Goal: Navigation & Orientation: Find specific page/section

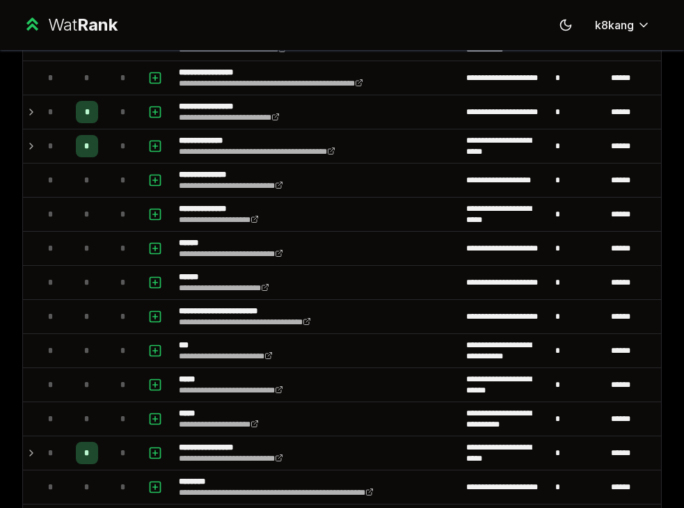
scroll to position [567, 0]
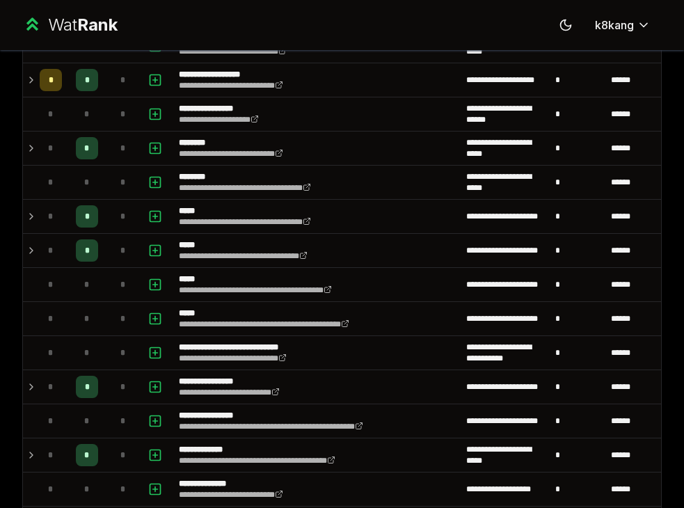
scroll to position [309, 0]
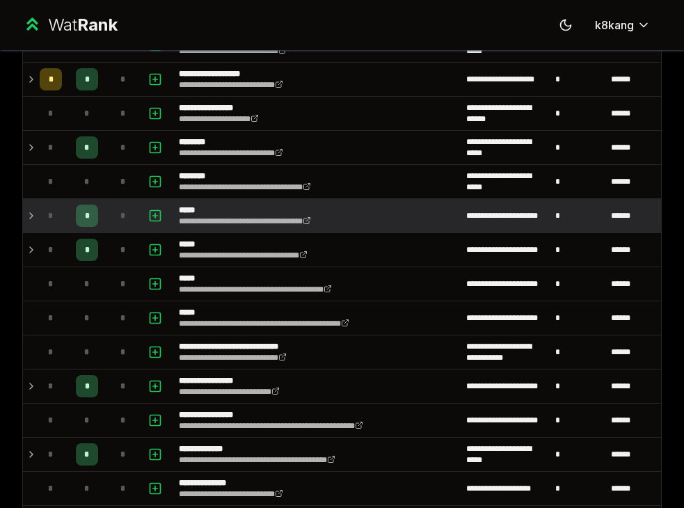
click at [33, 215] on icon at bounding box center [31, 216] width 3 height 6
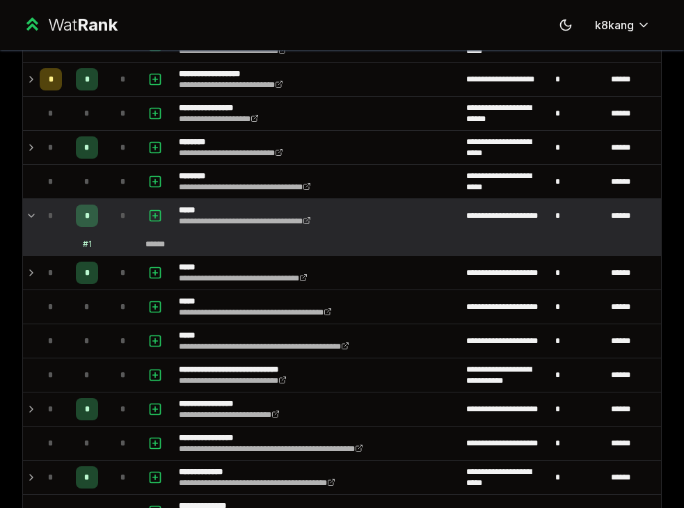
click at [33, 215] on icon at bounding box center [32, 215] width 6 height 3
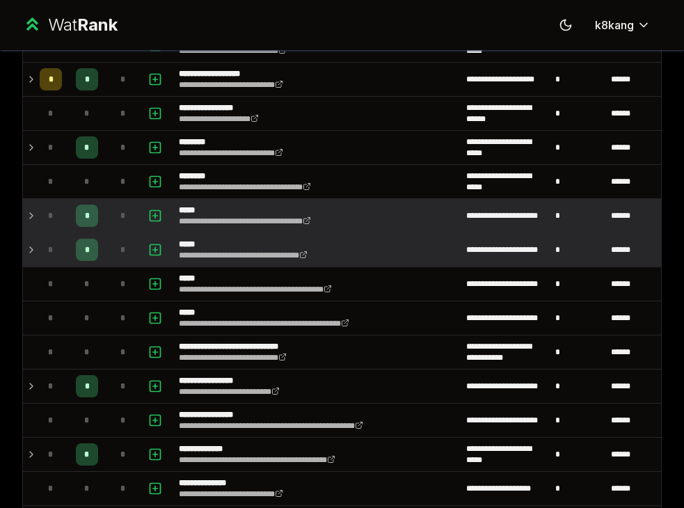
click at [33, 235] on td at bounding box center [28, 249] width 11 height 33
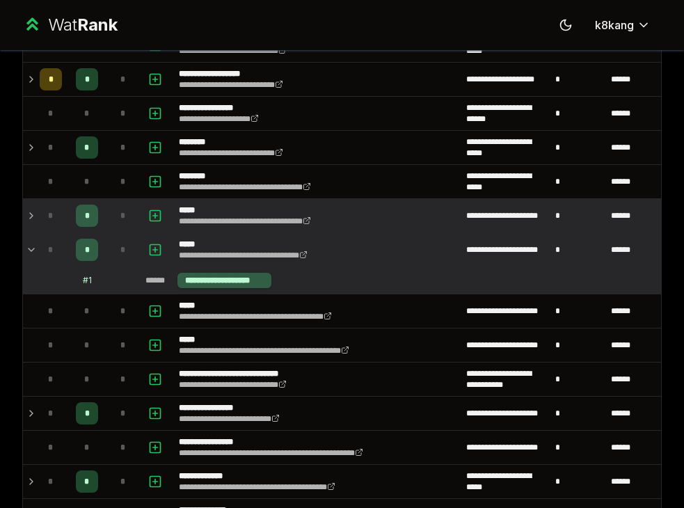
click at [33, 239] on td at bounding box center [28, 249] width 11 height 33
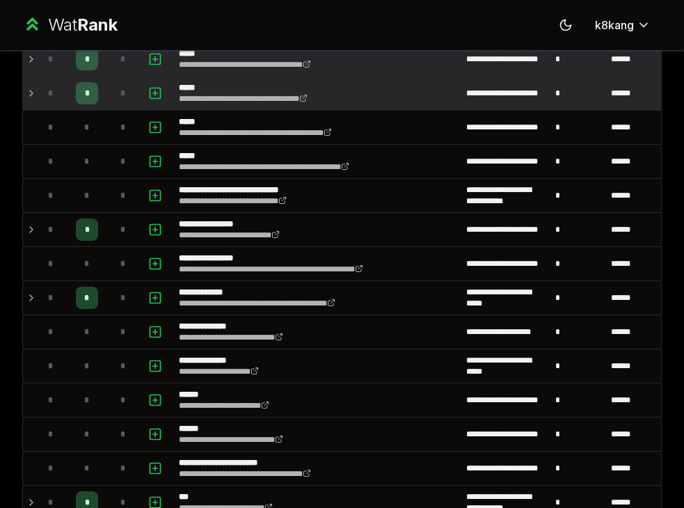
scroll to position [467, 0]
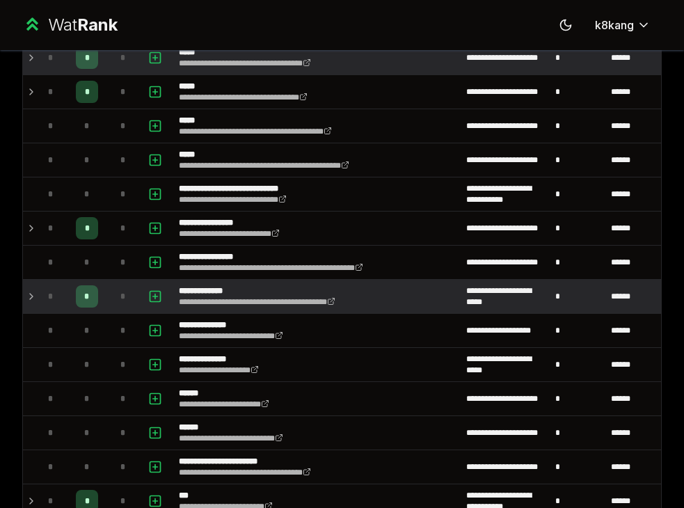
click at [31, 297] on icon at bounding box center [31, 297] width 3 height 6
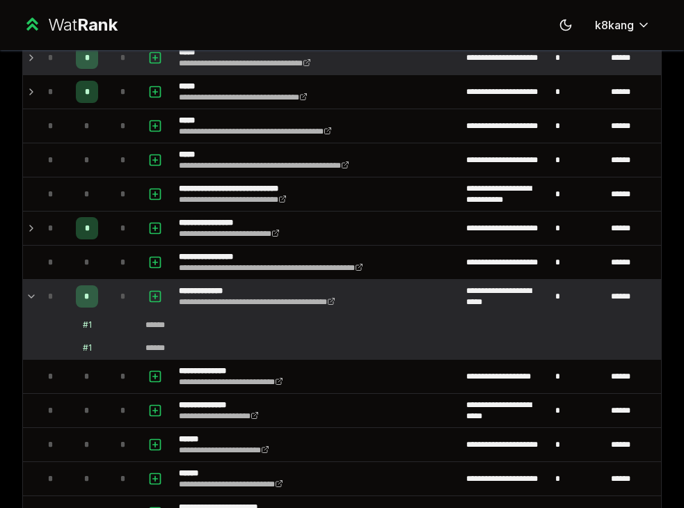
click at [31, 297] on icon at bounding box center [32, 296] width 6 height 3
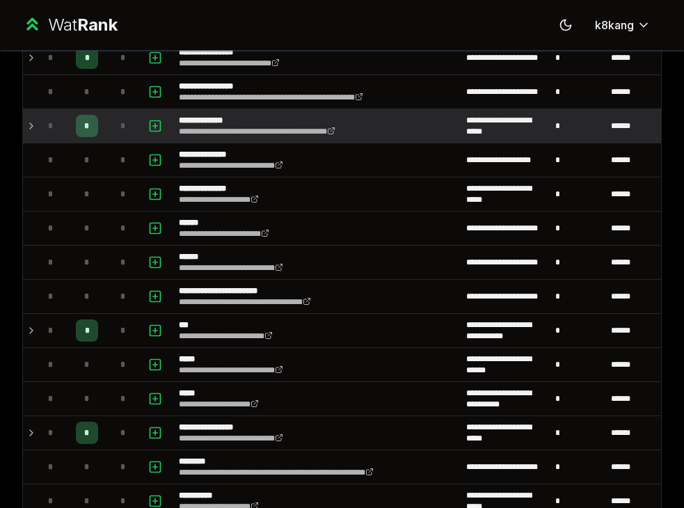
scroll to position [640, 0]
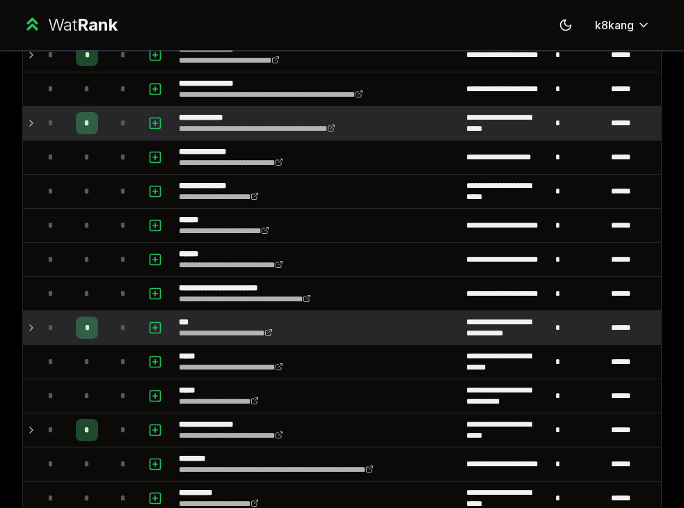
click at [38, 324] on td "*" at bounding box center [50, 327] width 33 height 33
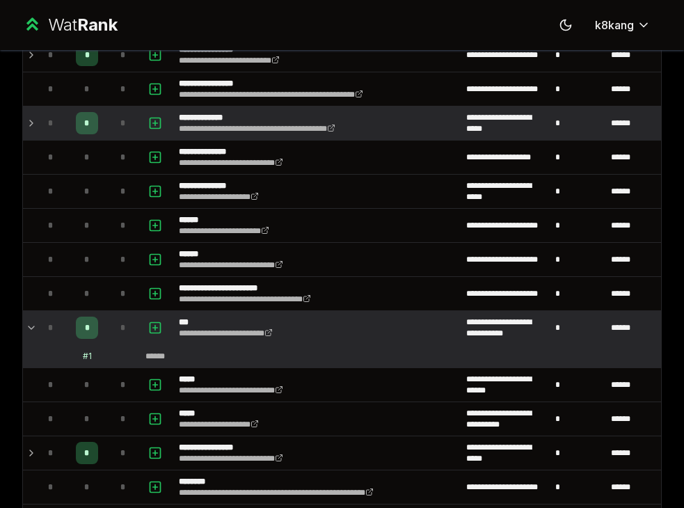
click at [38, 324] on td "*" at bounding box center [50, 327] width 33 height 33
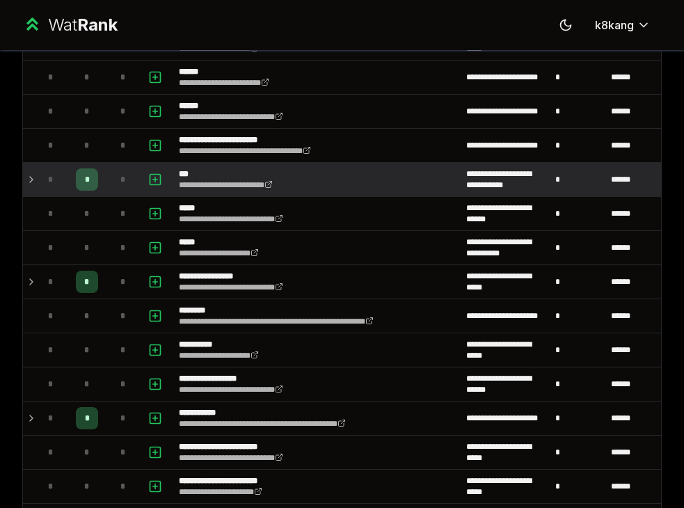
scroll to position [794, 0]
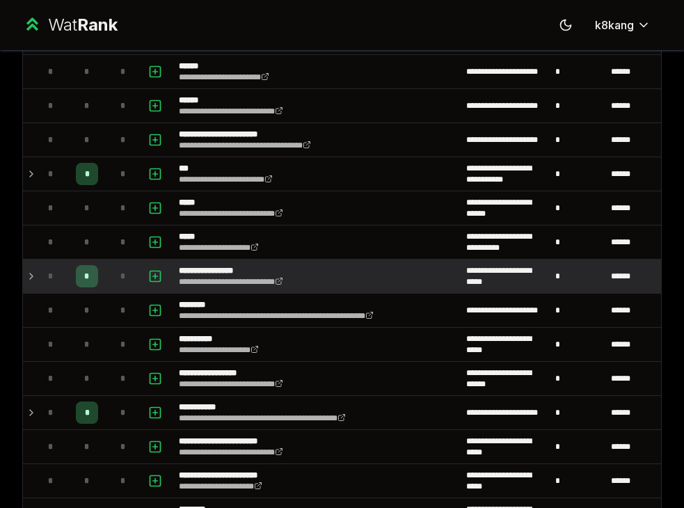
click at [42, 276] on div "*" at bounding box center [51, 276] width 22 height 22
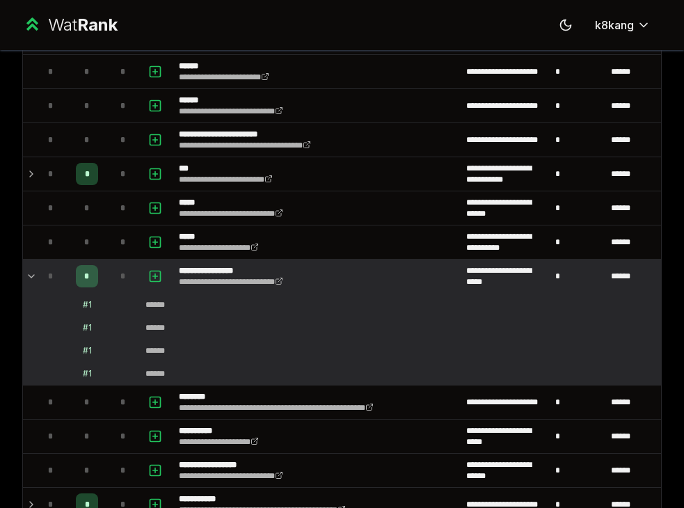
click at [42, 276] on div "*" at bounding box center [51, 276] width 22 height 22
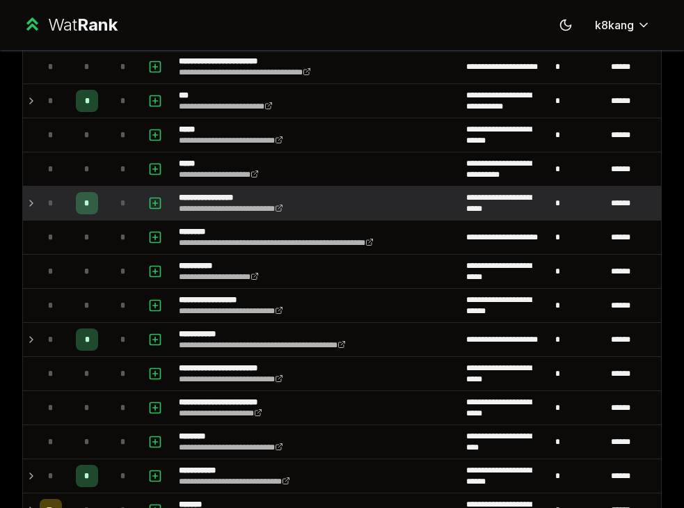
scroll to position [903, 0]
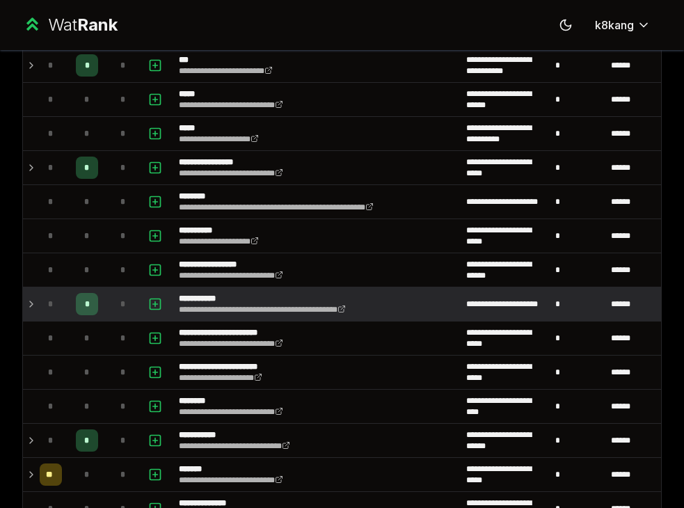
click at [38, 296] on td "*" at bounding box center [50, 304] width 33 height 33
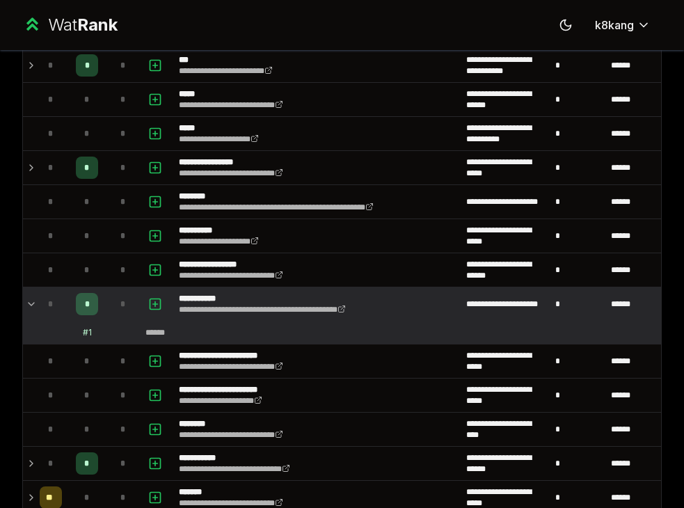
click at [38, 296] on td "*" at bounding box center [50, 304] width 33 height 33
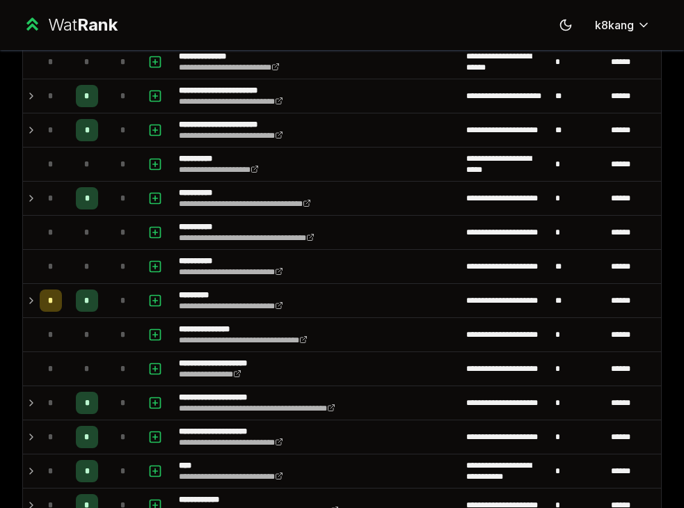
scroll to position [1388, 0]
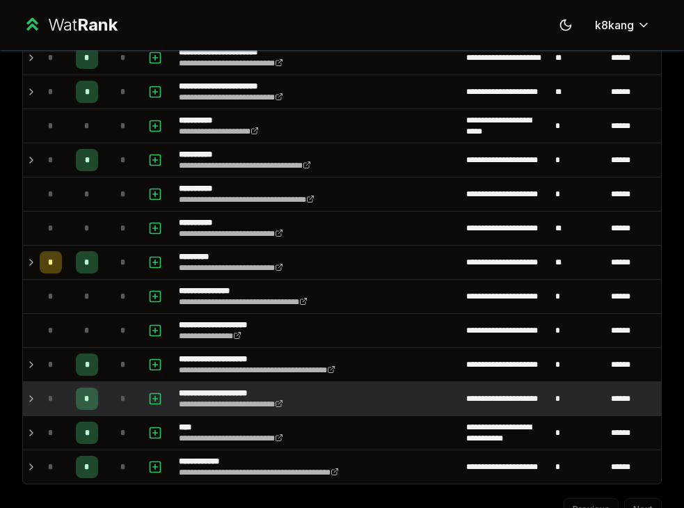
click at [38, 404] on td "*" at bounding box center [50, 398] width 33 height 33
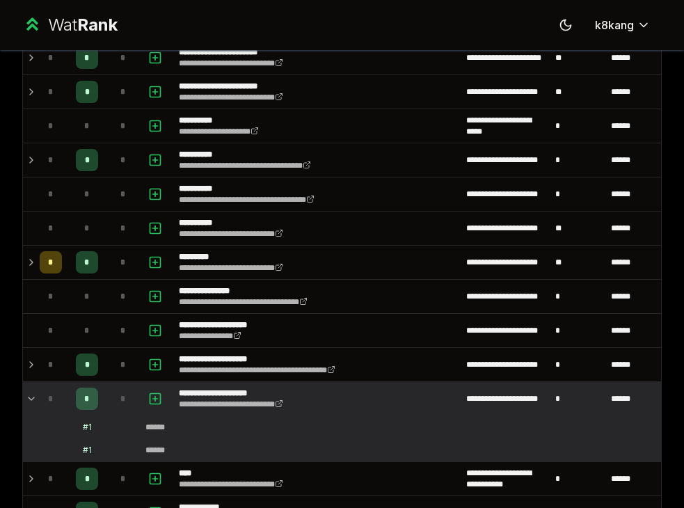
click at [38, 404] on td "*" at bounding box center [50, 398] width 33 height 33
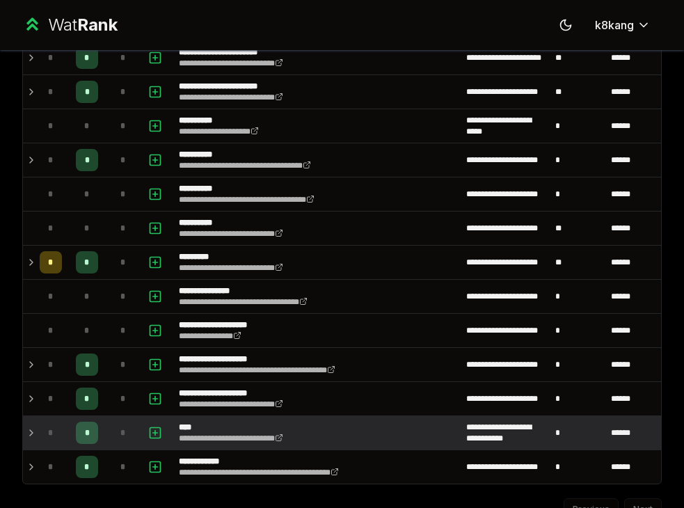
click at [36, 427] on td "*" at bounding box center [50, 432] width 33 height 33
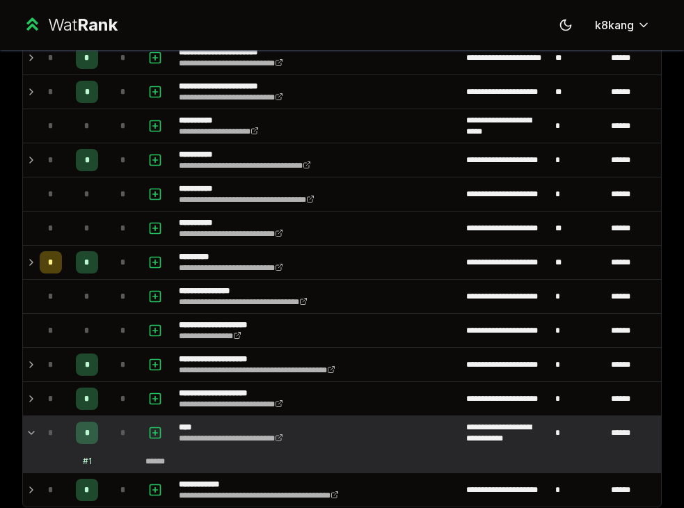
click at [36, 427] on td "*" at bounding box center [50, 432] width 33 height 33
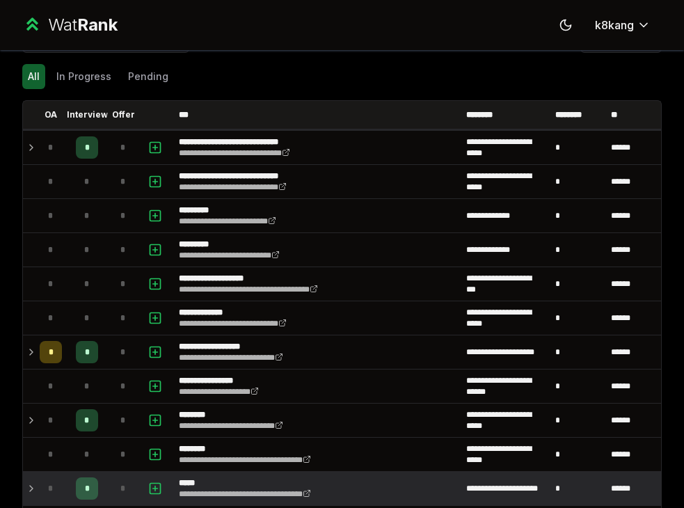
scroll to position [0, 0]
